Goal: Book appointment/travel/reservation

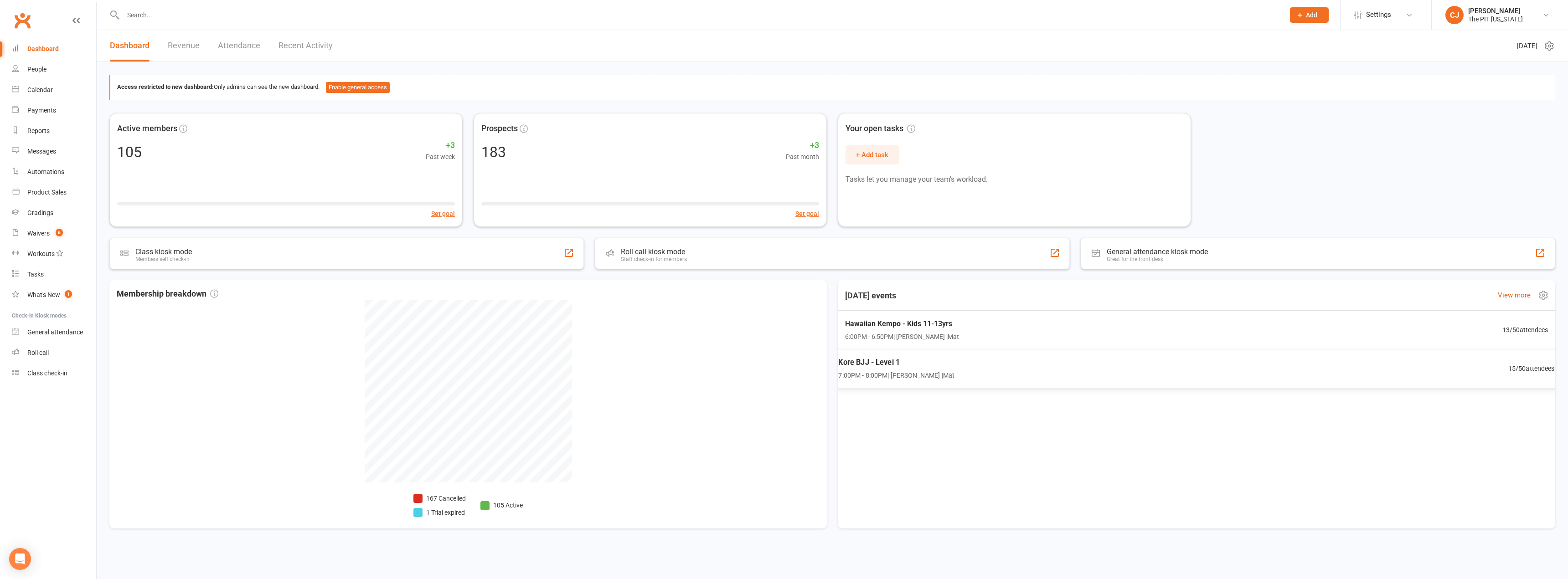
drag, startPoint x: 903, startPoint y: 382, endPoint x: 900, endPoint y: 375, distance: 7.6
click at [900, 375] on div "Kore BJJ - Level 1 7:00PM - 8:00PM | [PERSON_NAME] | Mat 15 / 50 attendees" at bounding box center [1196, 369] width 738 height 39
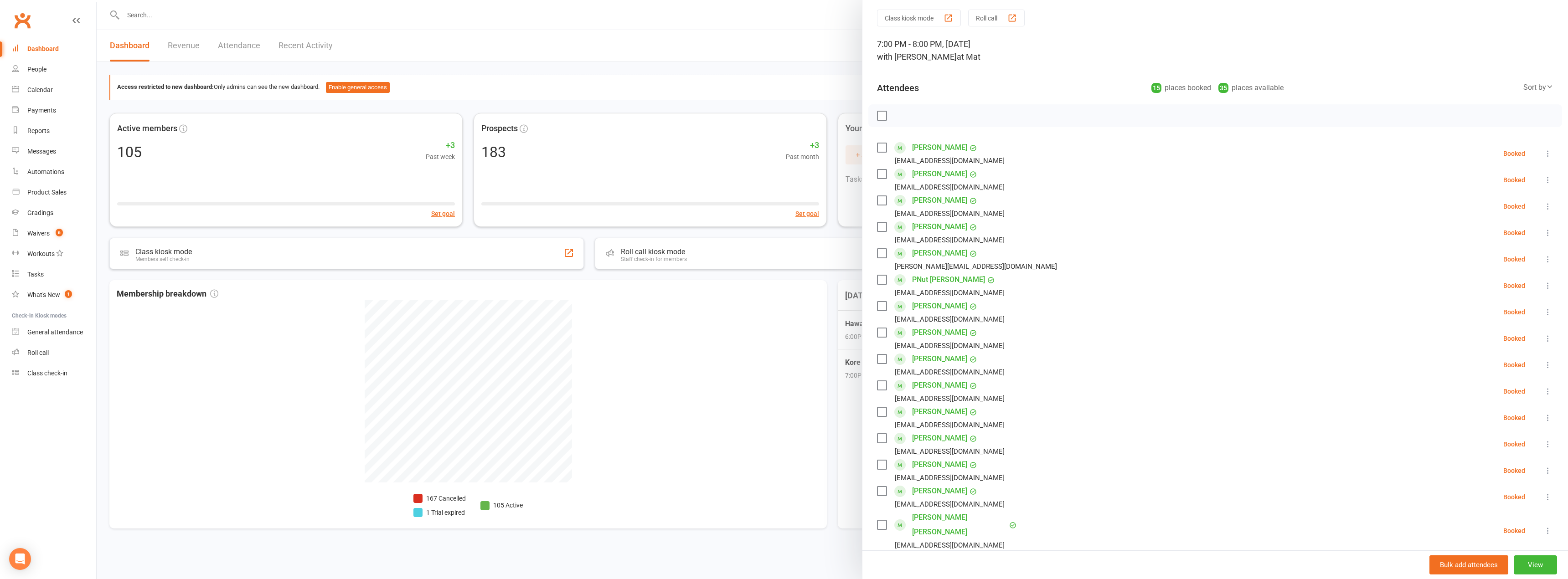
scroll to position [46, 0]
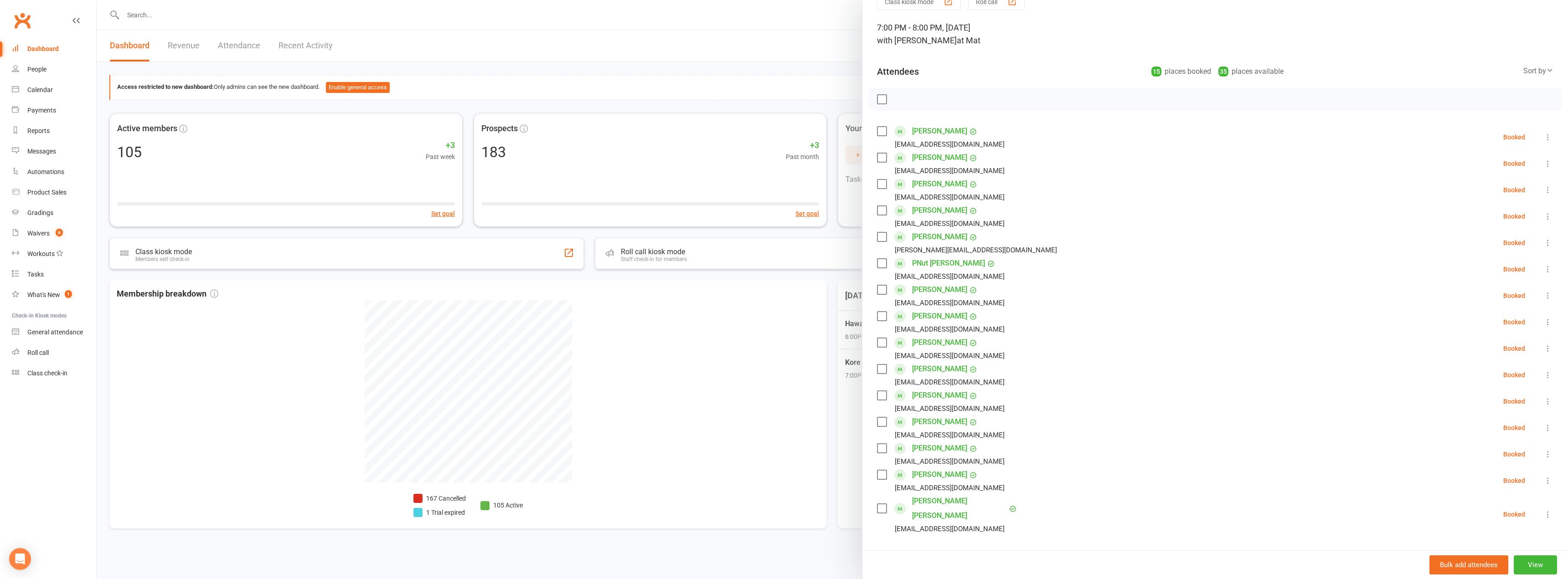
click at [881, 265] on label at bounding box center [881, 263] width 9 height 9
drag, startPoint x: 881, startPoint y: 291, endPoint x: 884, endPoint y: 305, distance: 14.3
click at [883, 291] on label at bounding box center [881, 290] width 9 height 9
click at [881, 316] on label at bounding box center [881, 316] width 9 height 9
click at [880, 396] on label at bounding box center [881, 395] width 9 height 9
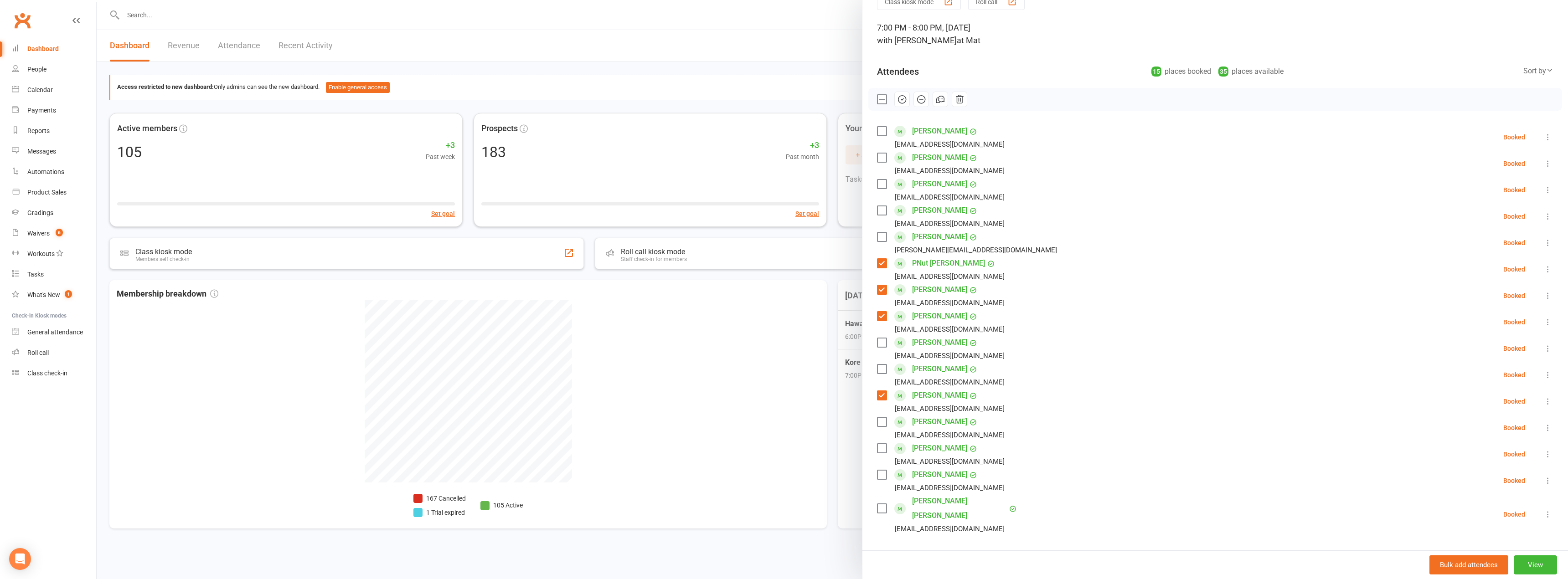
click at [878, 483] on div "[PERSON_NAME] [EMAIL_ADDRESS][DOMAIN_NAME]" at bounding box center [943, 480] width 131 height 26
drag, startPoint x: 878, startPoint y: 499, endPoint x: 876, endPoint y: 491, distance: 8.2
click at [877, 504] on label at bounding box center [881, 508] width 9 height 9
click at [877, 474] on label at bounding box center [881, 474] width 9 height 9
click at [897, 103] on icon "button" at bounding box center [902, 99] width 10 height 10
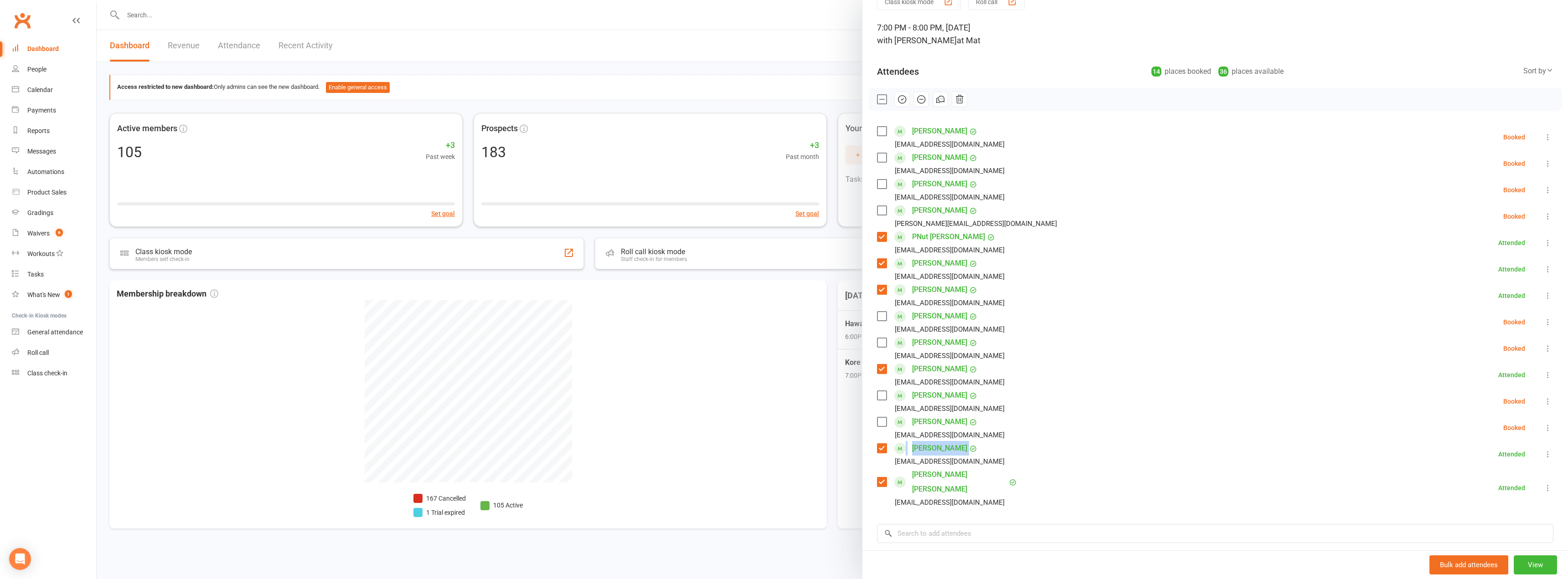
click at [879, 103] on label at bounding box center [881, 99] width 9 height 9
click at [877, 345] on label at bounding box center [881, 342] width 9 height 9
click at [878, 398] on label at bounding box center [881, 395] width 9 height 9
click at [897, 102] on icon "button" at bounding box center [902, 99] width 10 height 10
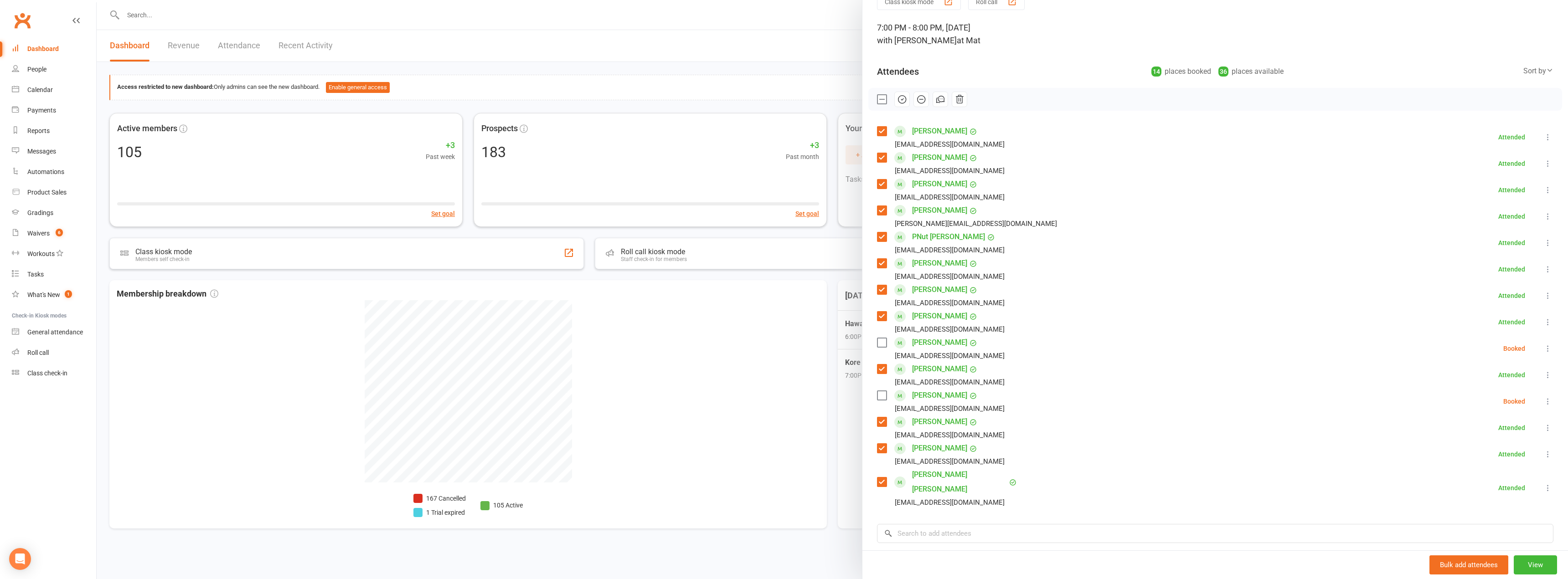
click at [863, 388] on div "Class kiosk mode Roll call 7:00 PM - 8:00 PM, [DATE] with [PERSON_NAME] at Mat …" at bounding box center [1215, 333] width 705 height 679
click at [880, 393] on label at bounding box center [881, 395] width 9 height 9
click at [915, 526] on input "search" at bounding box center [1215, 533] width 676 height 19
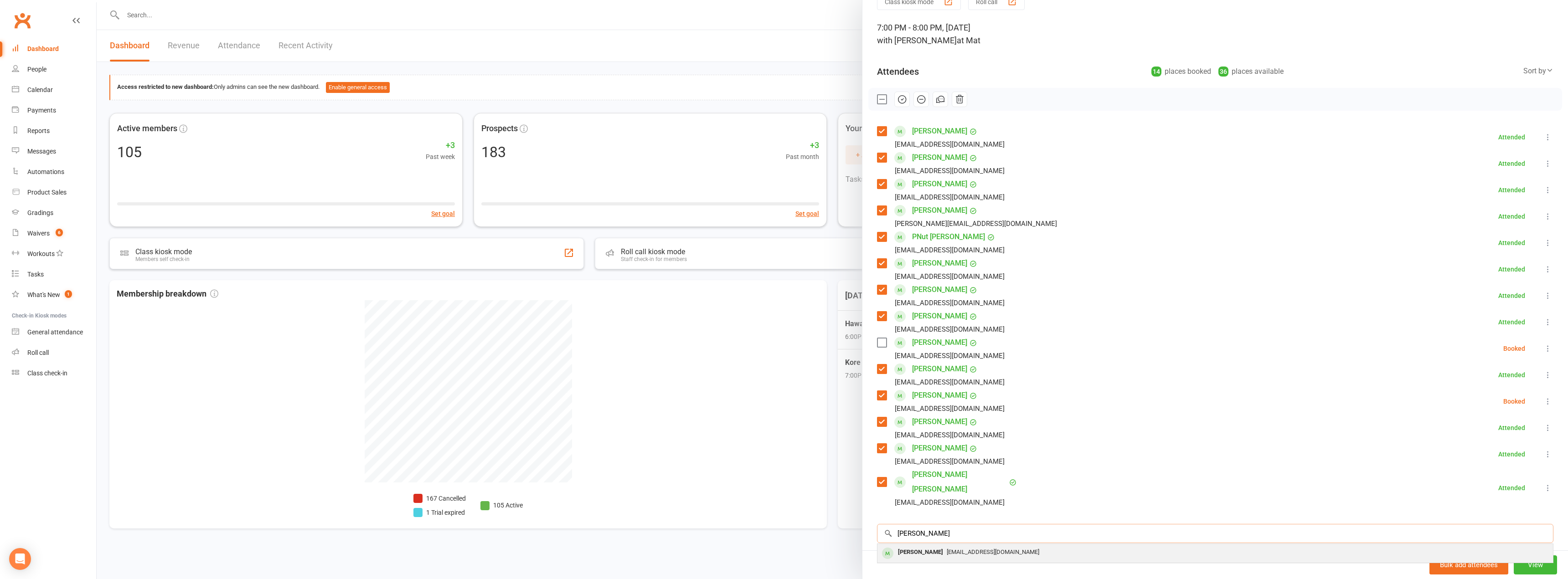
type input "[PERSON_NAME]"
click at [996, 549] on span "[EMAIL_ADDRESS][DOMAIN_NAME]" at bounding box center [993, 552] width 93 height 7
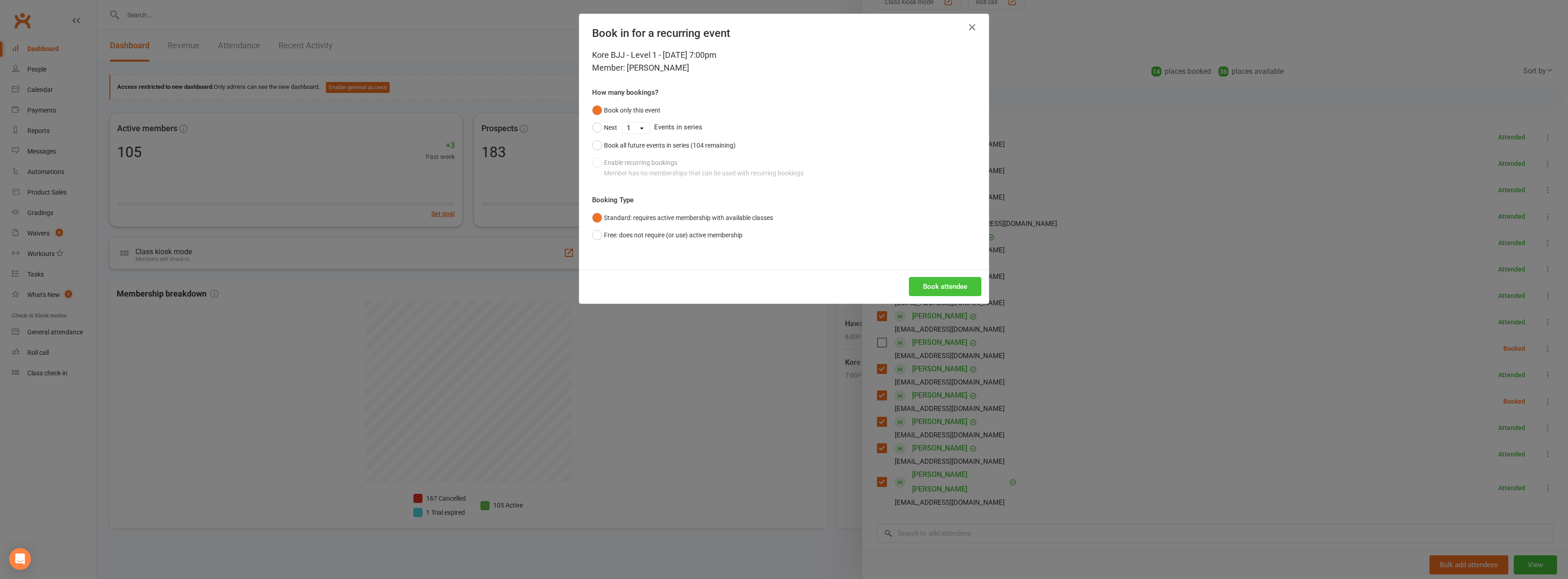
click at [948, 282] on button "Book attendee" at bounding box center [945, 286] width 72 height 19
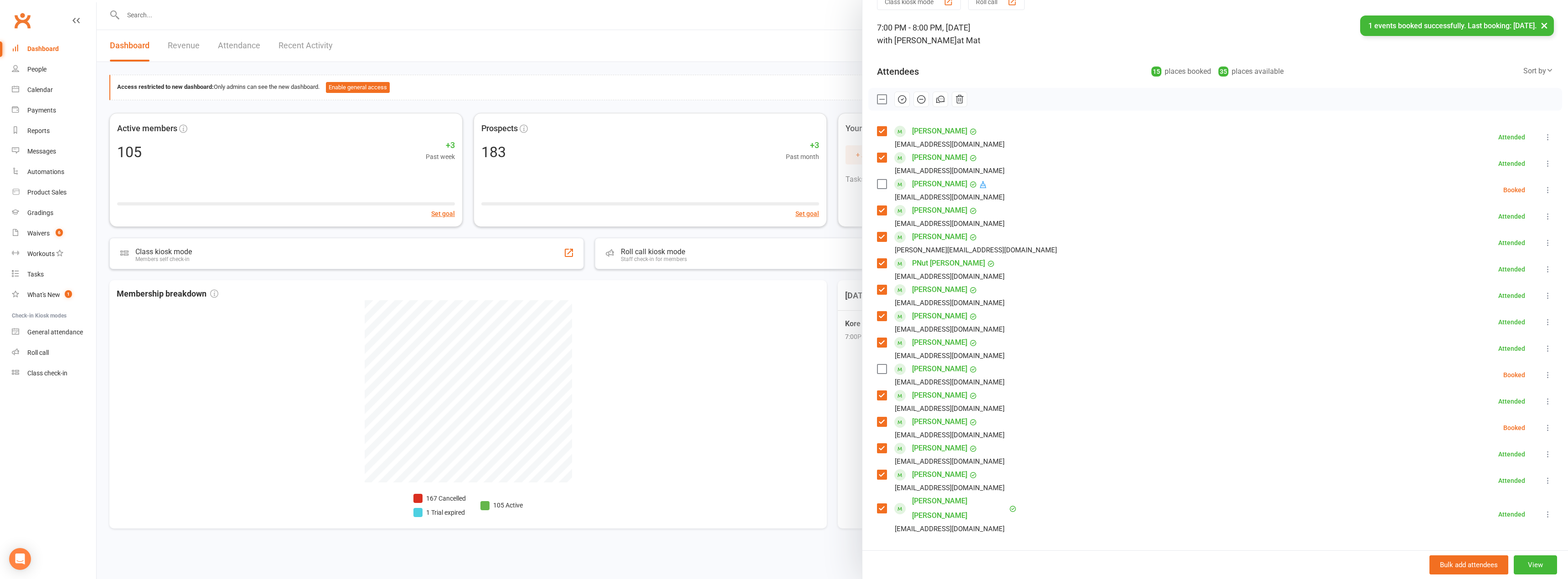
click at [878, 185] on label at bounding box center [881, 184] width 9 height 9
click at [897, 103] on icon "button" at bounding box center [902, 99] width 10 height 10
